Goal: Navigation & Orientation: Find specific page/section

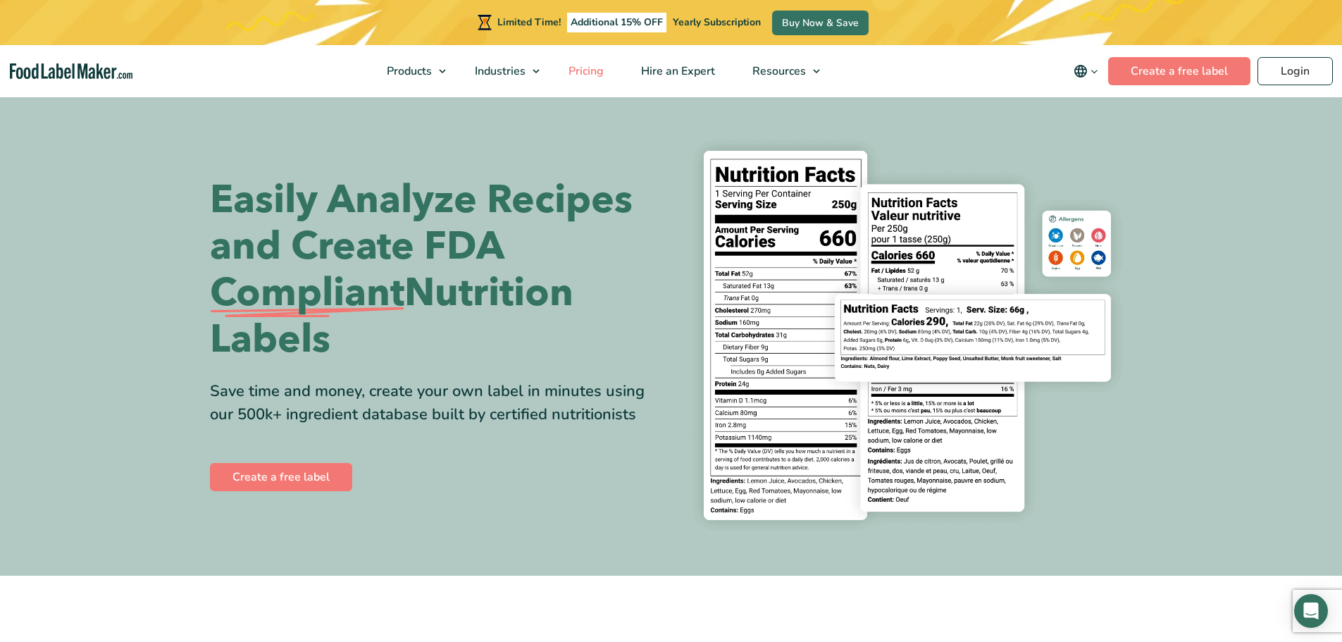
click at [599, 73] on span "Pricing" at bounding box center [584, 71] width 41 height 16
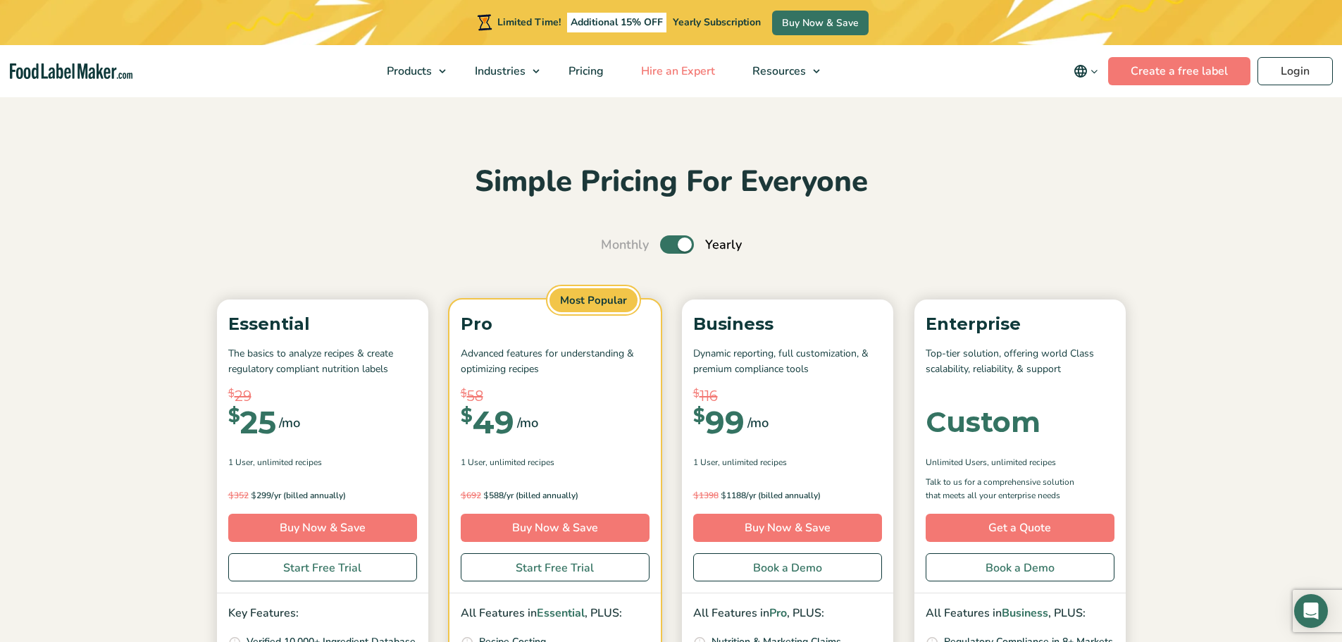
click at [698, 71] on span "Hire an Expert" at bounding box center [677, 71] width 80 height 16
